Goal: Transaction & Acquisition: Purchase product/service

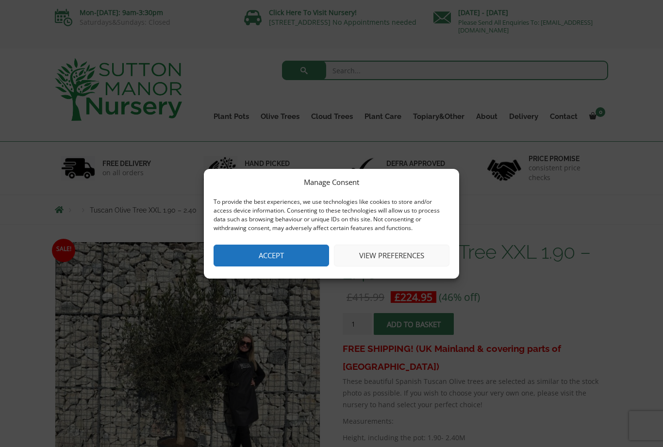
click at [280, 257] on button "Accept" at bounding box center [272, 256] width 116 height 22
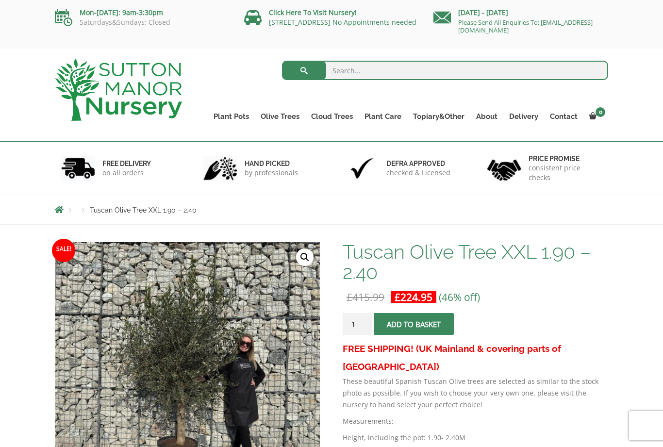
click at [340, 67] on input "search" at bounding box center [445, 70] width 327 height 19
type input "Olive tree"
click at [304, 70] on button "submit" at bounding box center [304, 70] width 44 height 19
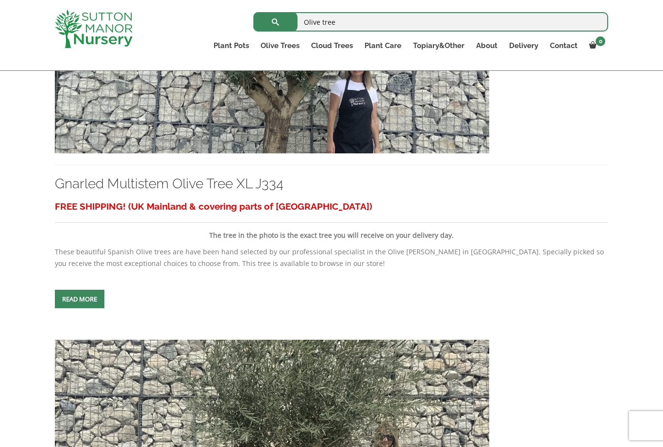
scroll to position [397, 0]
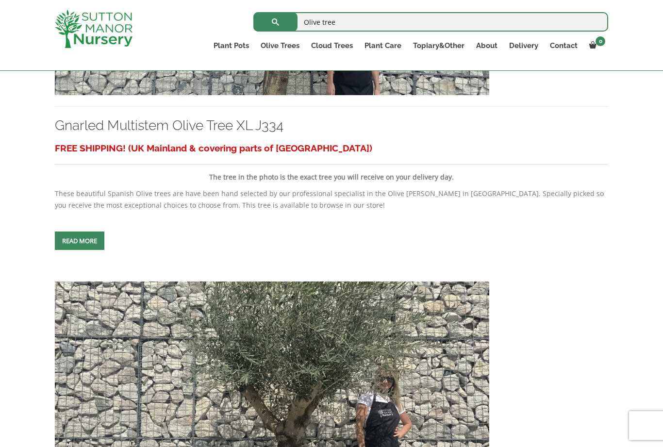
click at [80, 241] on span at bounding box center [80, 241] width 0 height 0
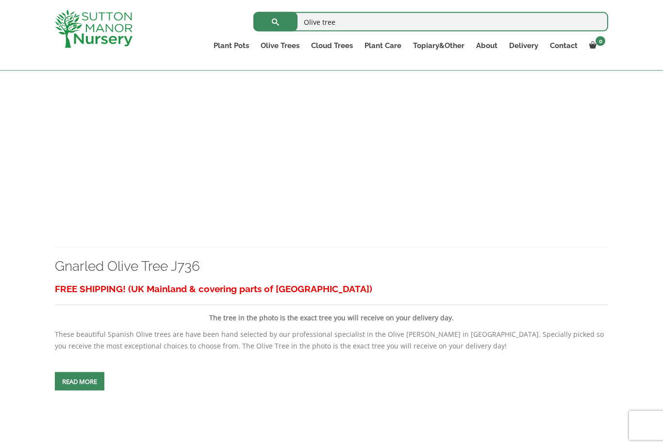
scroll to position [1444, 0]
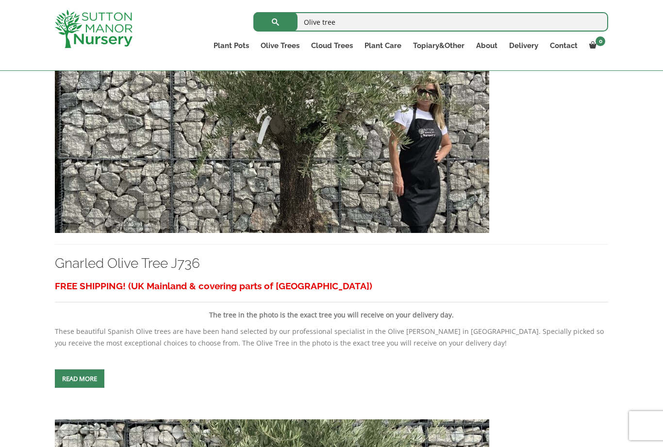
click at [80, 379] on span at bounding box center [80, 379] width 0 height 0
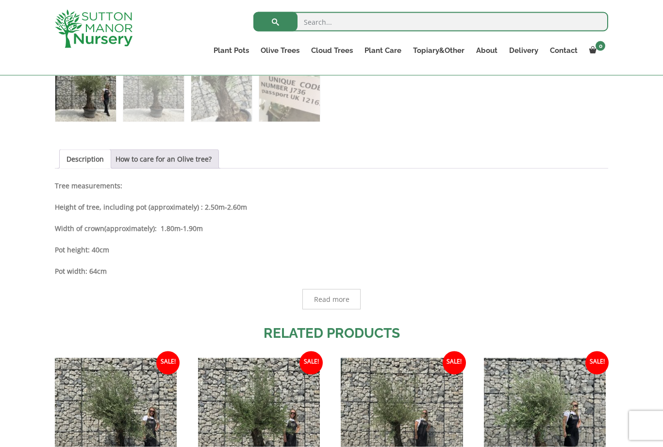
scroll to position [443, 0]
click at [341, 293] on span "Read more" at bounding box center [331, 299] width 58 height 20
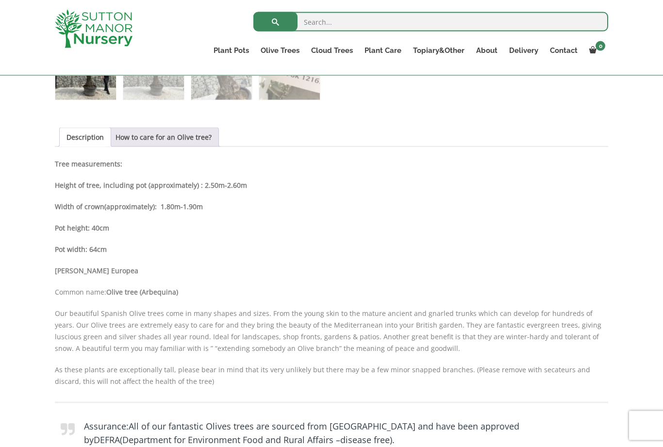
scroll to position [423, 0]
